Goal: Find contact information: Obtain details needed to contact an individual or organization

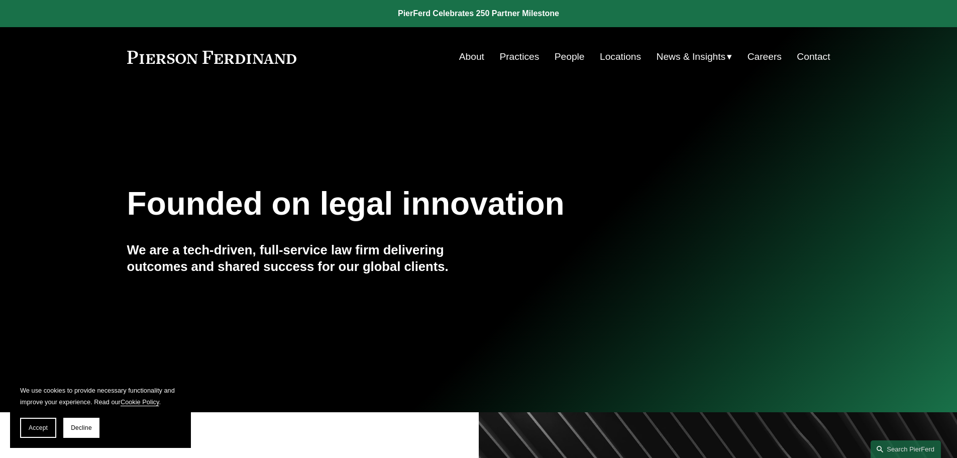
click at [808, 61] on link "Contact" at bounding box center [813, 56] width 33 height 19
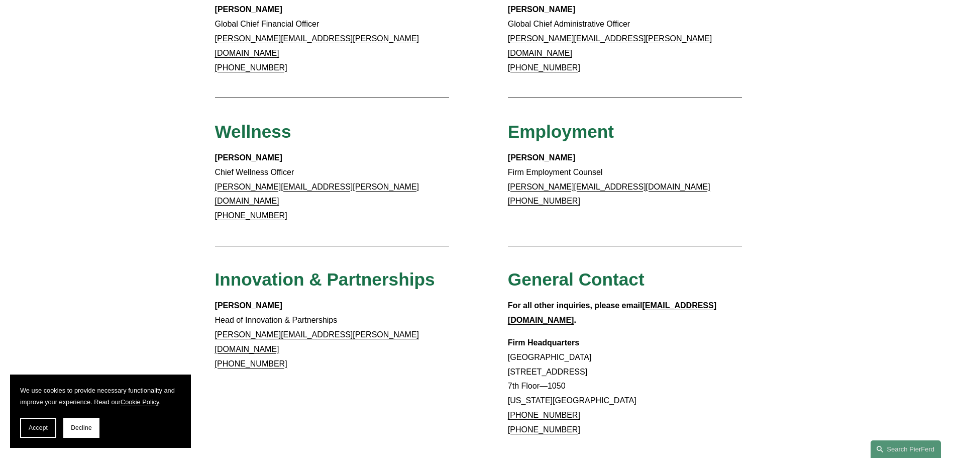
scroll to position [939, 0]
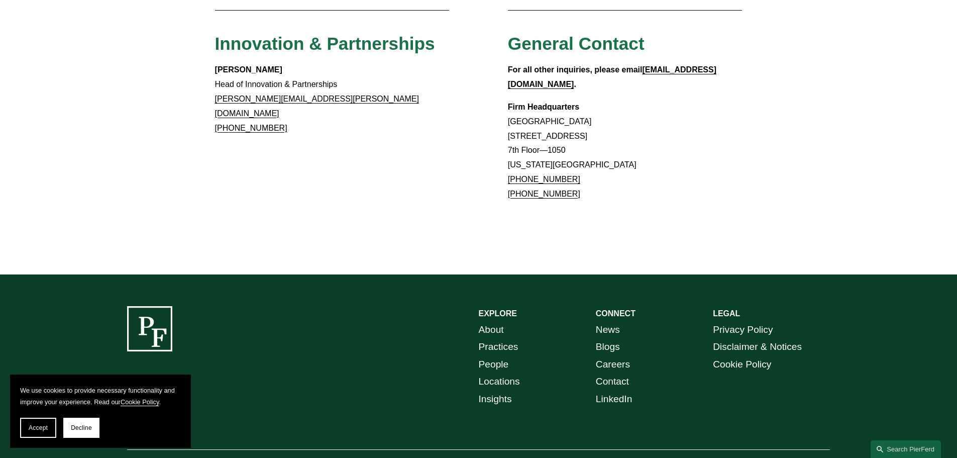
click at [490, 373] on link "Locations" at bounding box center [499, 382] width 41 height 18
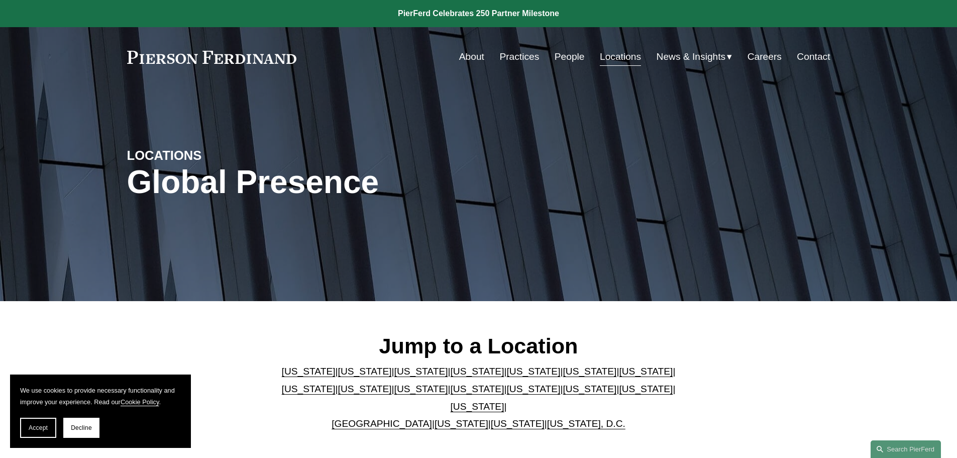
scroll to position [201, 0]
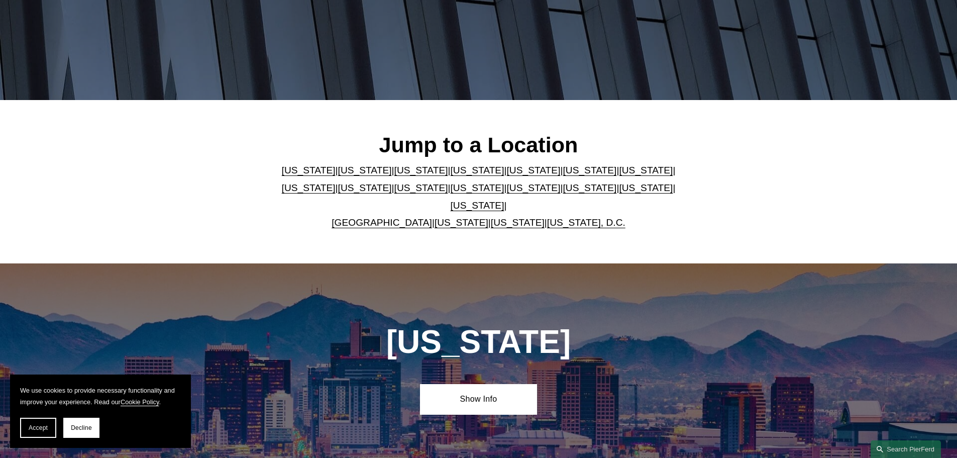
click at [563, 172] on link "Georgia" at bounding box center [590, 170] width 54 height 11
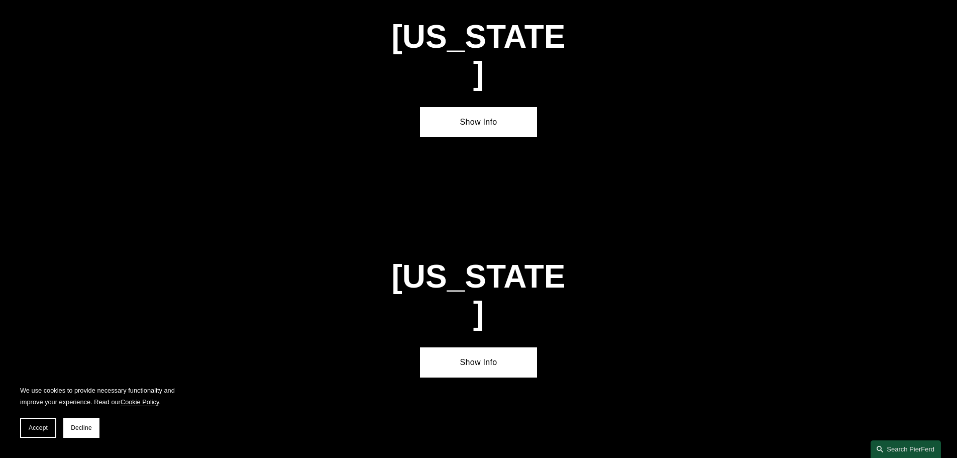
scroll to position [1313, 0]
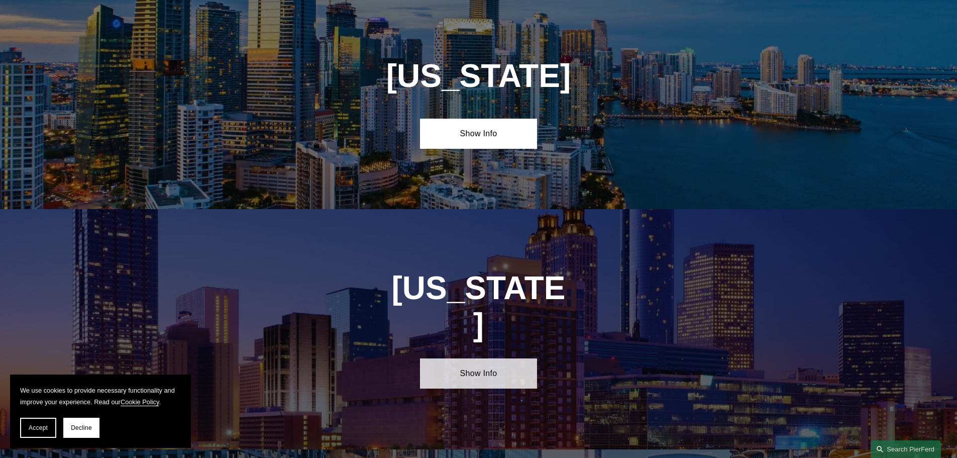
click at [513, 358] on link "Show Info" at bounding box center [478, 373] width 117 height 30
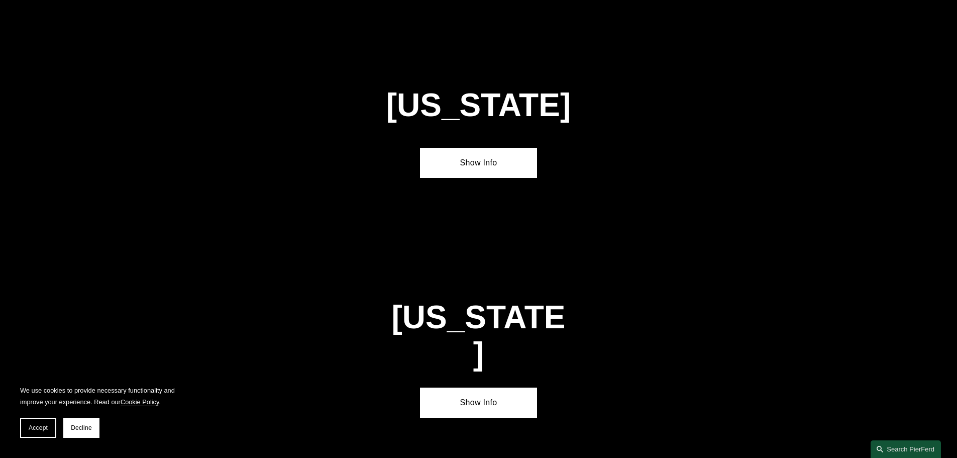
scroll to position [2870, 0]
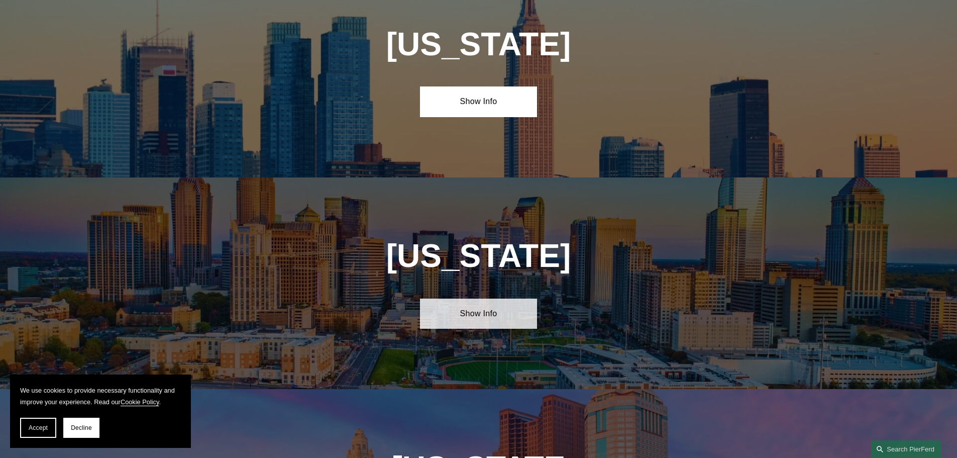
click at [525, 298] on link "Show Info" at bounding box center [478, 313] width 117 height 30
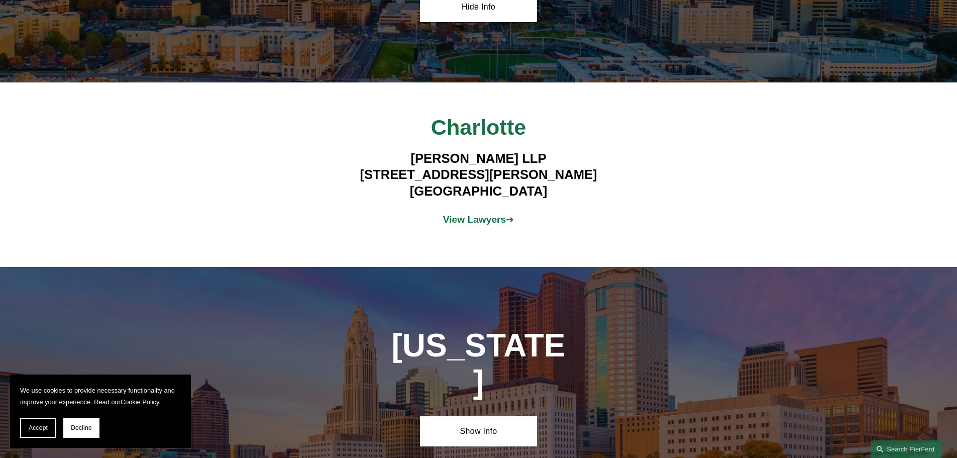
scroll to position [0, 0]
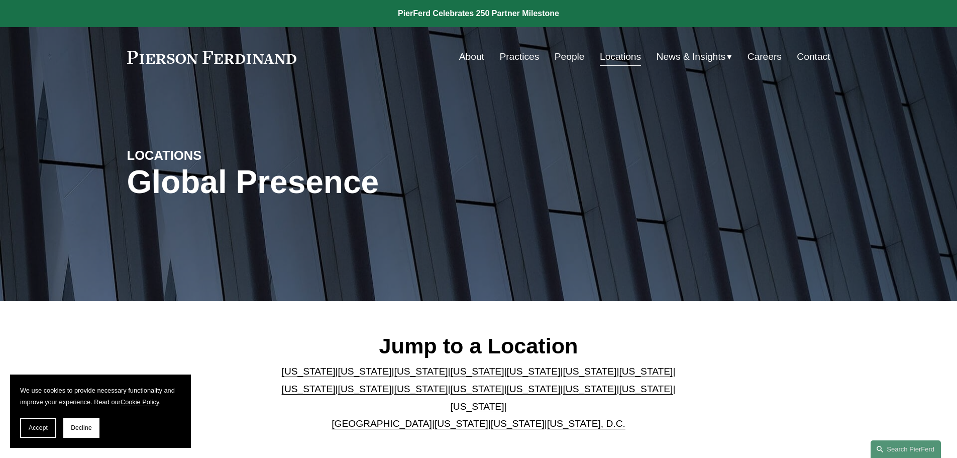
click at [584, 52] on nav "About Practices People Locations News & Insights News Insights Blogs Careers Co…" at bounding box center [644, 56] width 371 height 19
click at [573, 57] on link "People" at bounding box center [570, 56] width 30 height 19
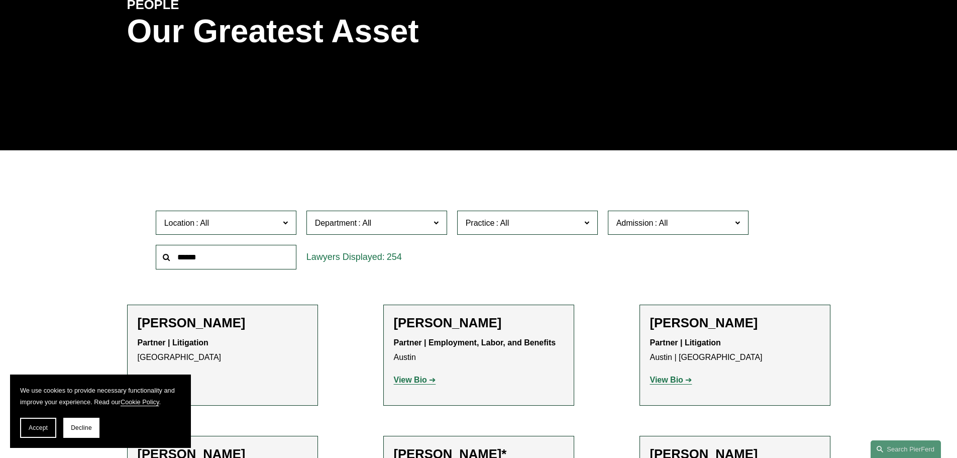
scroll to position [201, 0]
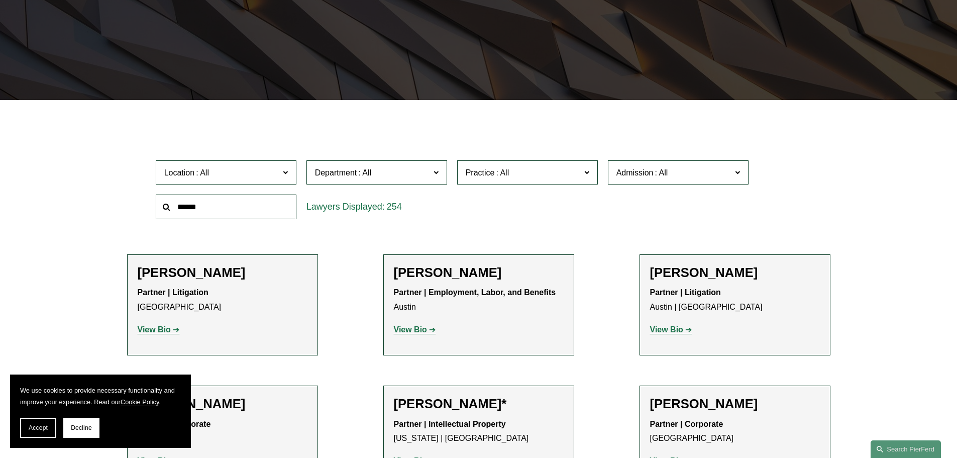
click at [235, 216] on input "text" at bounding box center [226, 206] width 141 height 25
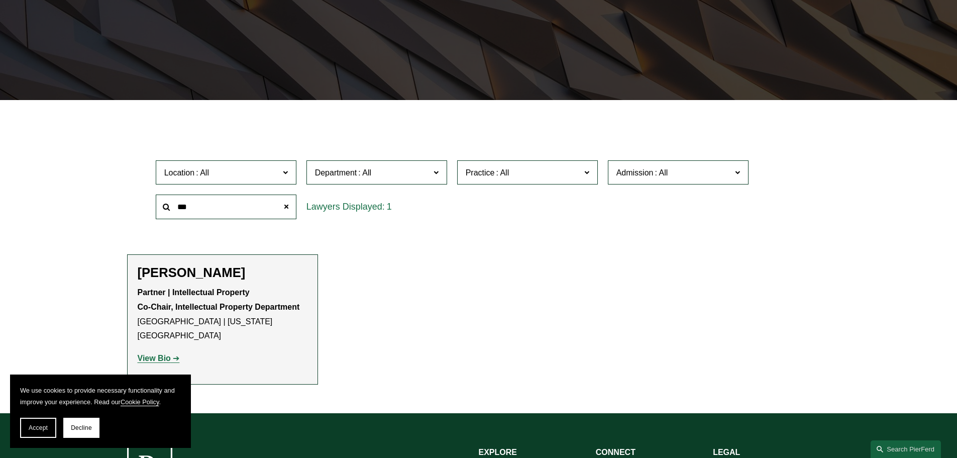
type input "***"
click at [236, 295] on strong "Partner | Intellectual Property Co-Chair, Intellectual Property Department" at bounding box center [219, 299] width 162 height 23
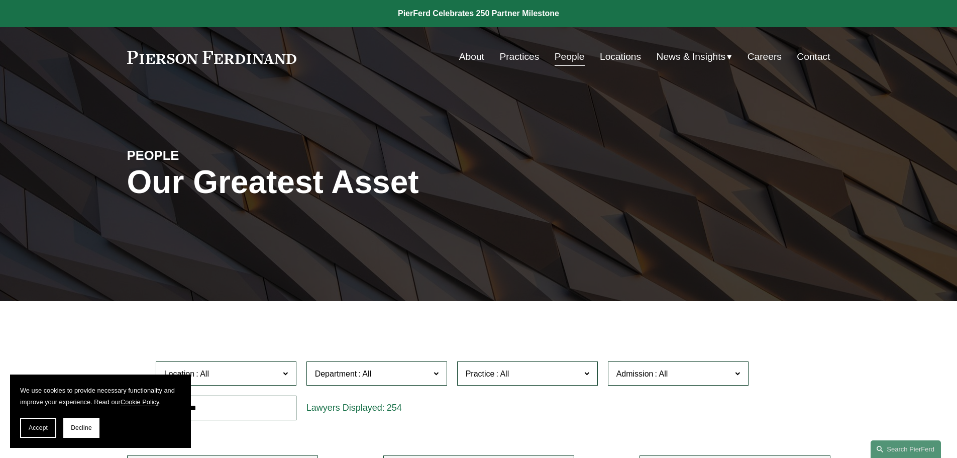
scroll to position [201, 0]
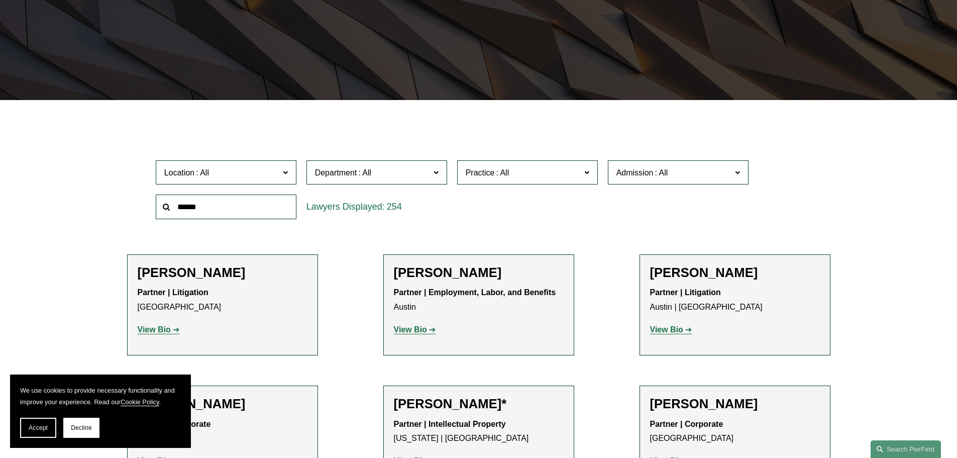
click at [206, 205] on input "text" at bounding box center [226, 206] width 141 height 25
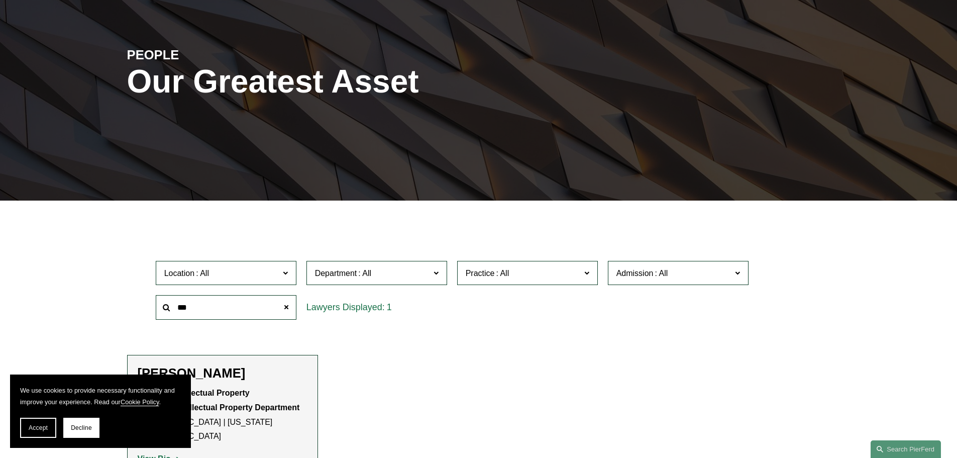
scroll to position [0, 0]
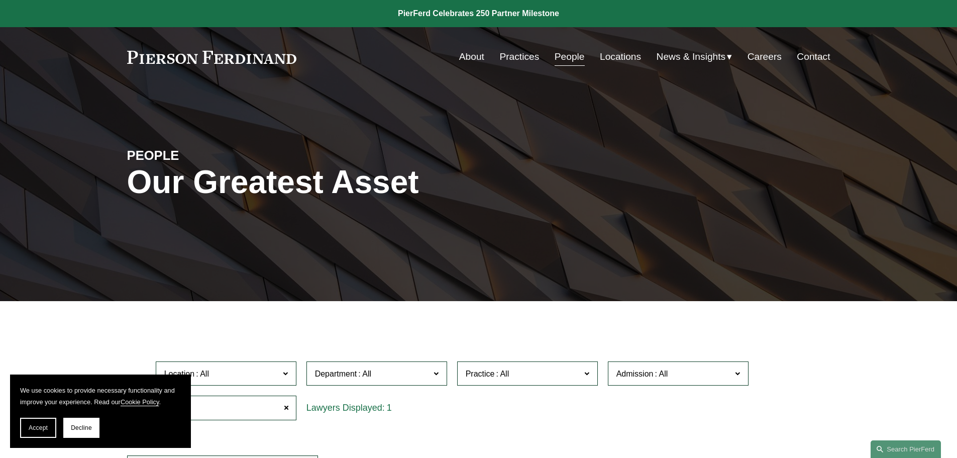
type input "***"
click at [609, 57] on link "Locations" at bounding box center [620, 56] width 41 height 19
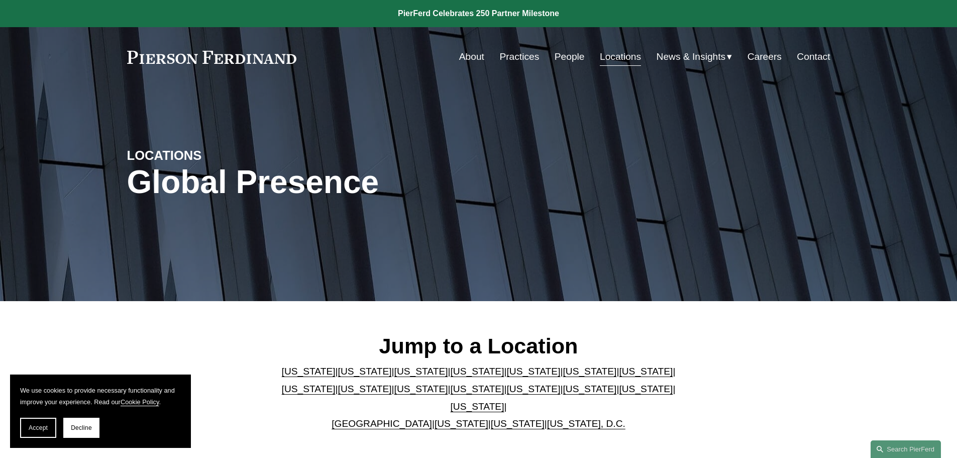
click at [338, 376] on link "[US_STATE]" at bounding box center [365, 371] width 54 height 11
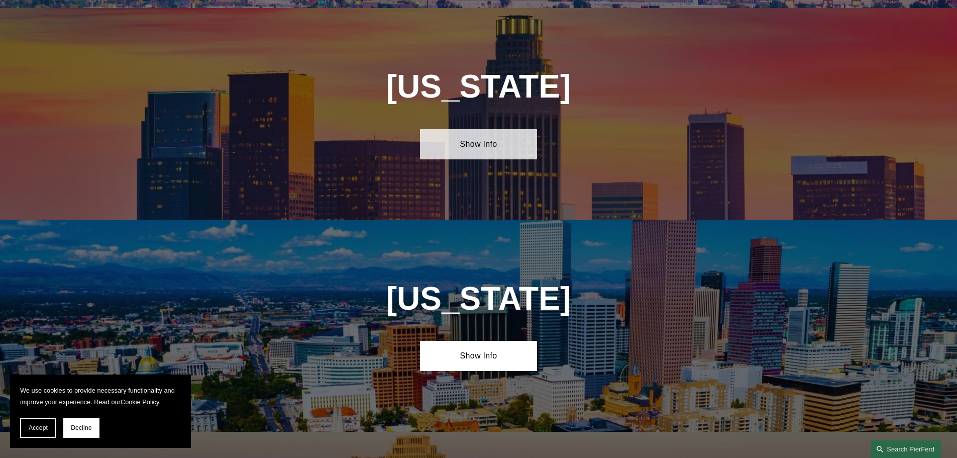
click at [486, 133] on link "Show Info" at bounding box center [478, 144] width 117 height 30
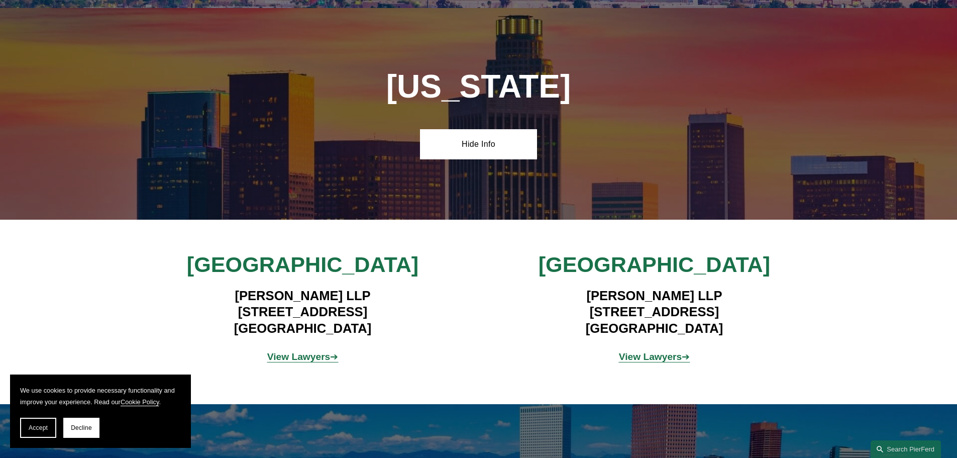
drag, startPoint x: 551, startPoint y: 266, endPoint x: 772, endPoint y: 329, distance: 230.4
click at [772, 329] on div "[GEOGRAPHIC_DATA] [PERSON_NAME] LLP [STREET_ADDRESS] View Lawyers ➔ [GEOGRAPHIC…" at bounding box center [478, 311] width 957 height 121
copy div "[GEOGRAPHIC_DATA][PERSON_NAME] [STREET_ADDRESS]"
